Goal: Browse casually: Explore the website without a specific task or goal

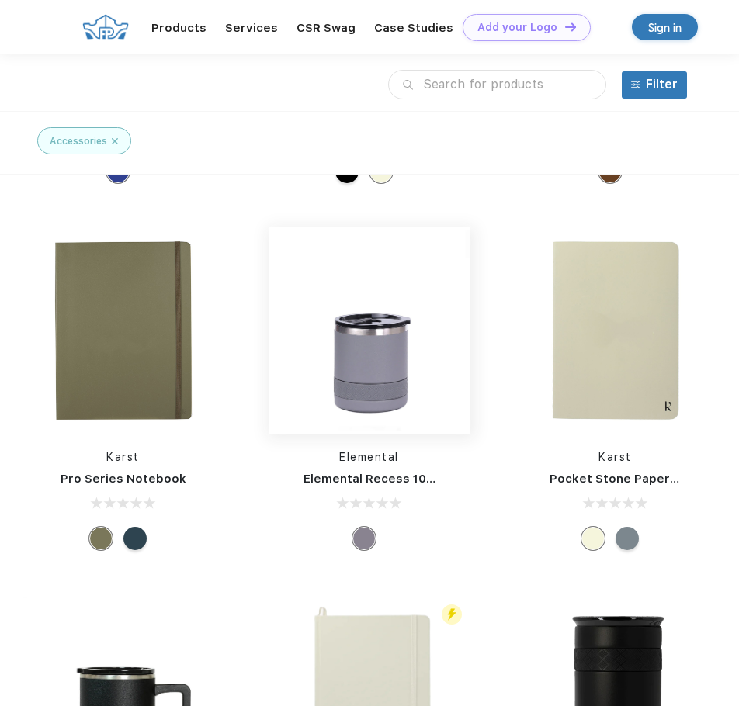
scroll to position [155, 0]
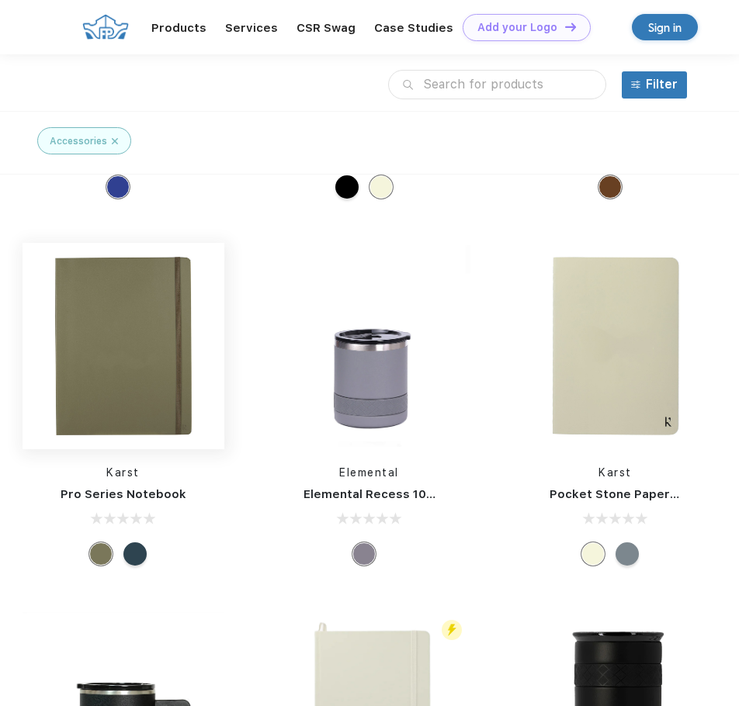
click at [142, 397] on img at bounding box center [124, 346] width 202 height 202
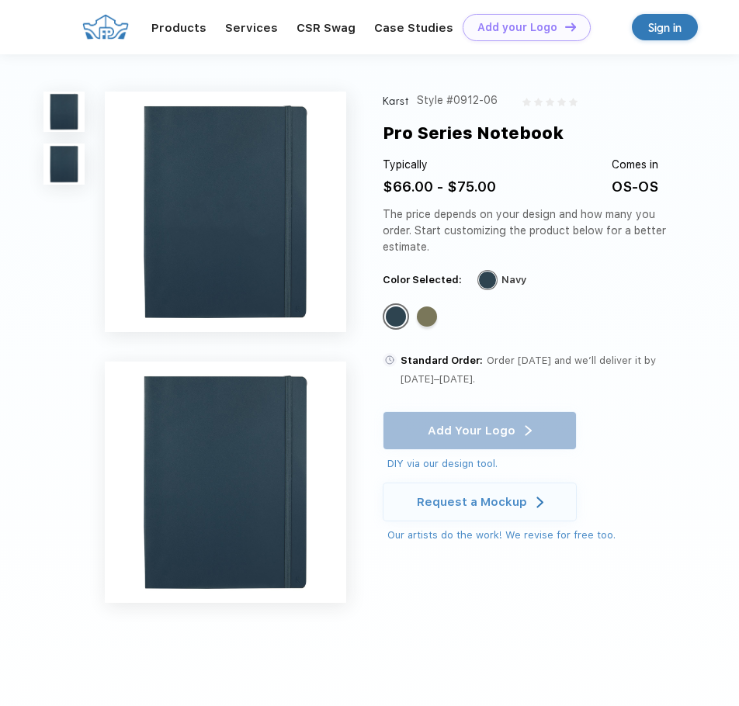
click at [252, 240] on img at bounding box center [225, 212] width 241 height 241
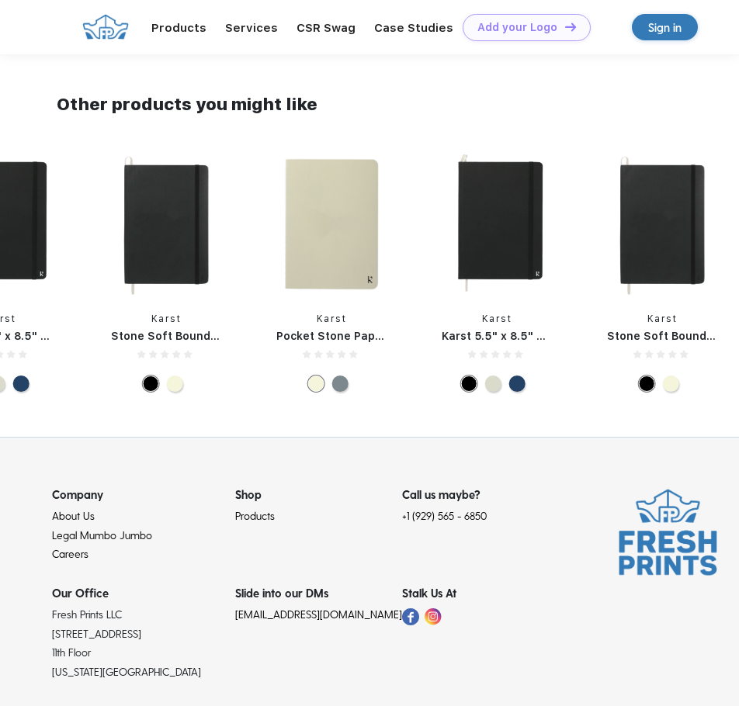
scroll to position [155, 0]
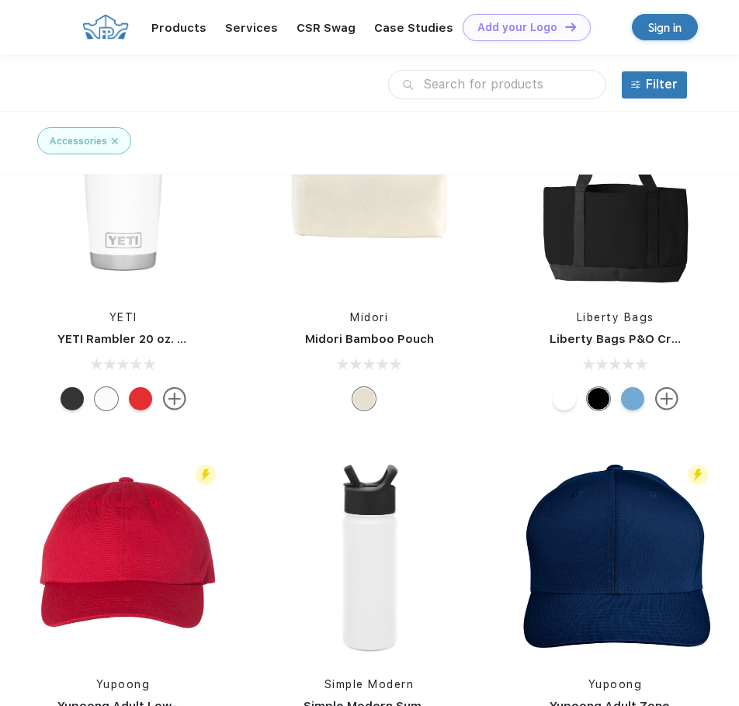
scroll to position [3882, 0]
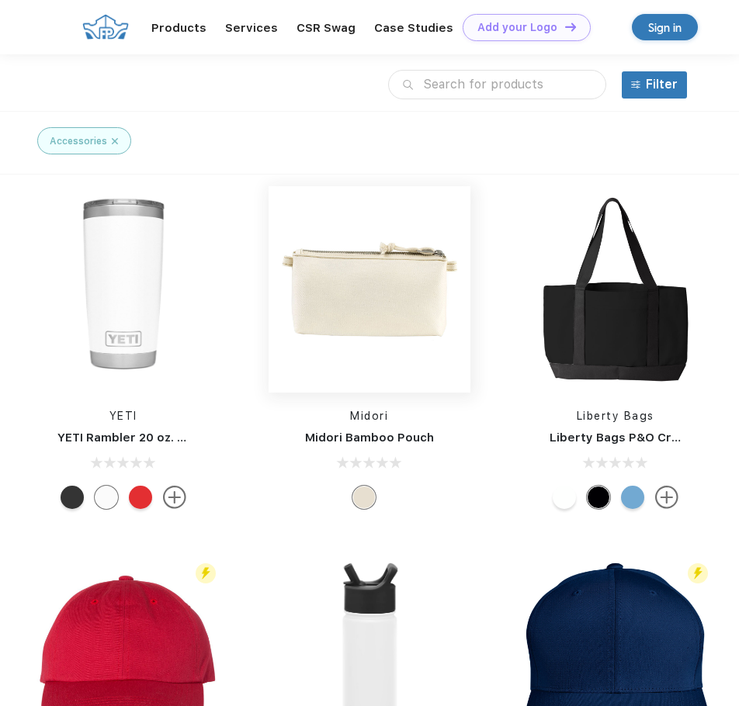
click at [415, 296] on img at bounding box center [370, 290] width 202 height 202
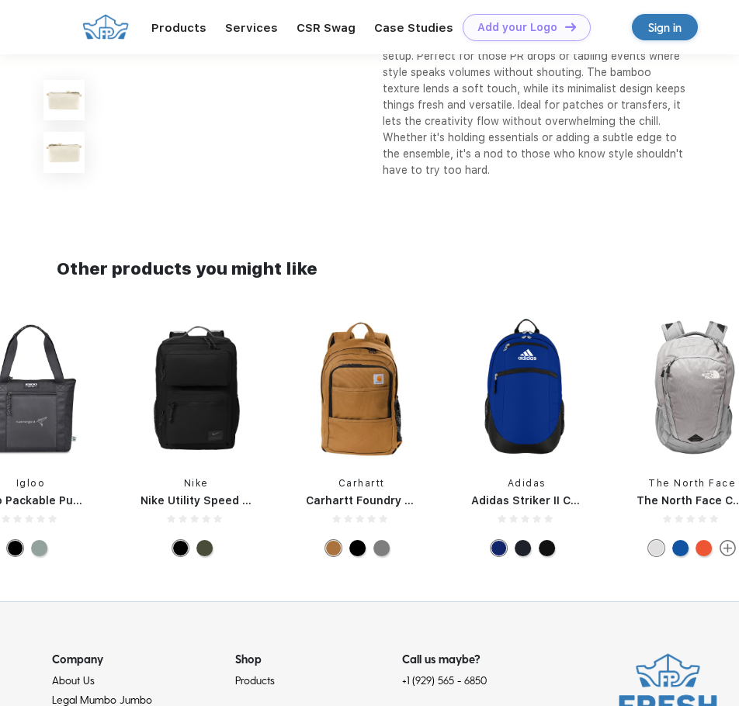
scroll to position [854, 0]
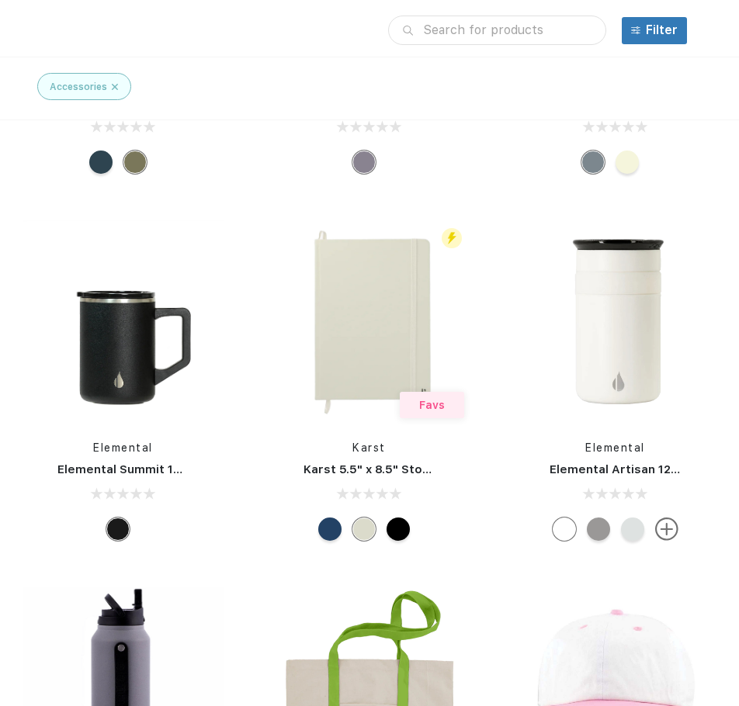
scroll to position [622, 0]
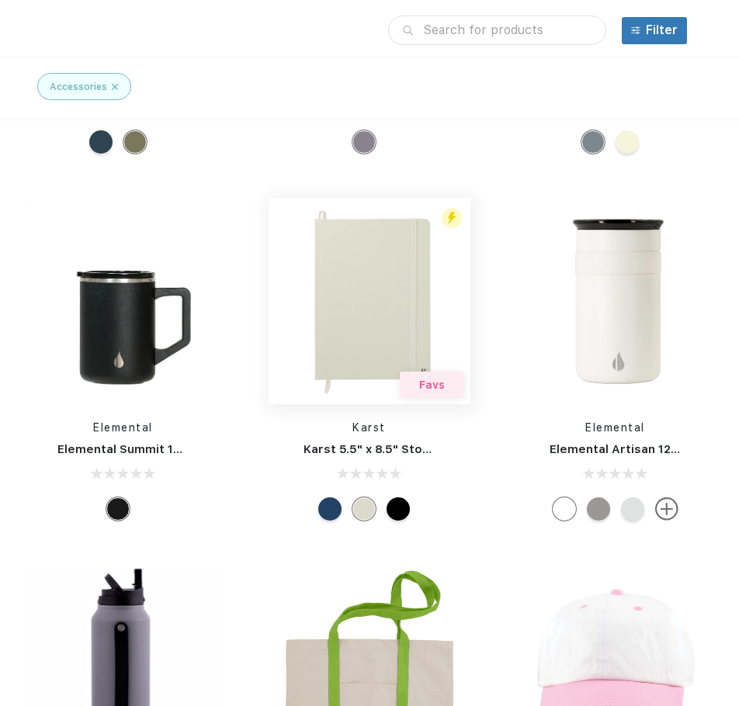
click at [340, 318] on img at bounding box center [370, 301] width 202 height 202
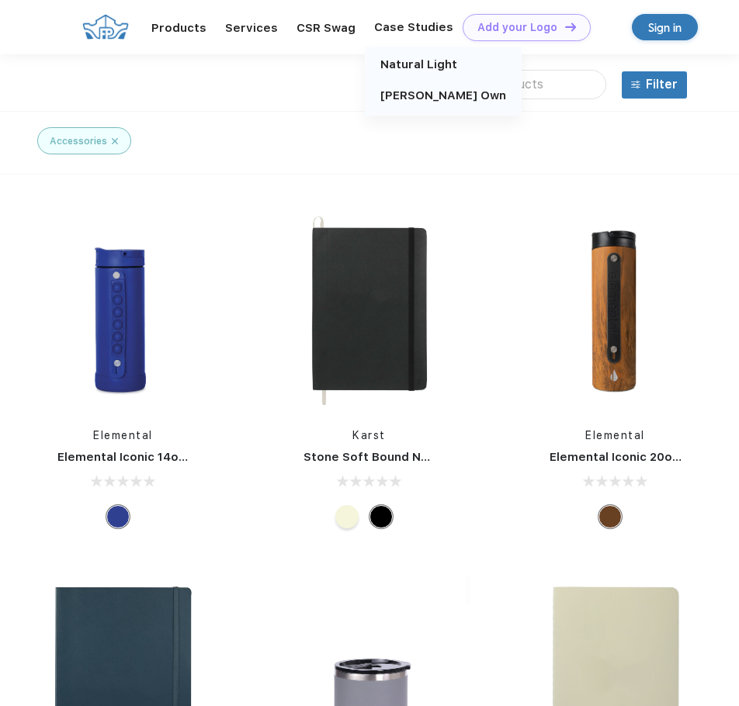
scroll to position [1, 0]
